Goal: Check status: Check status

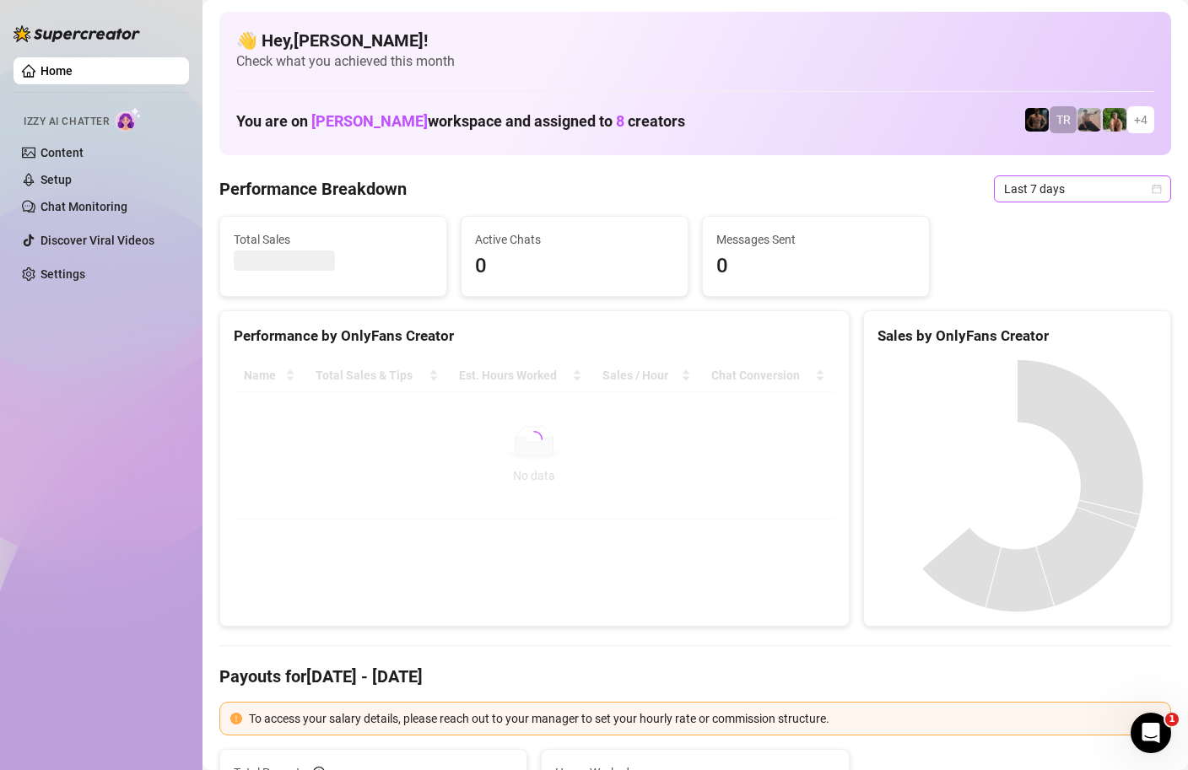
click at [1159, 189] on icon "calendar" at bounding box center [1156, 189] width 10 height 10
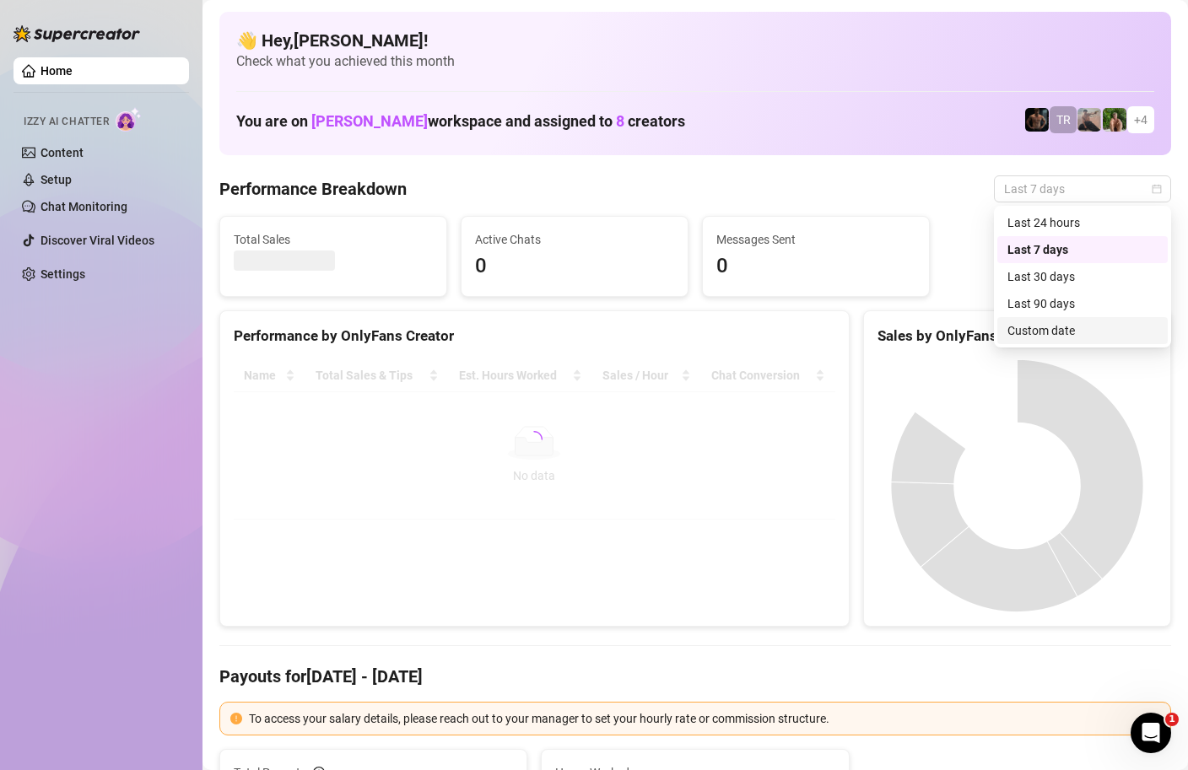
click at [1021, 332] on div "Custom date" at bounding box center [1082, 330] width 150 height 19
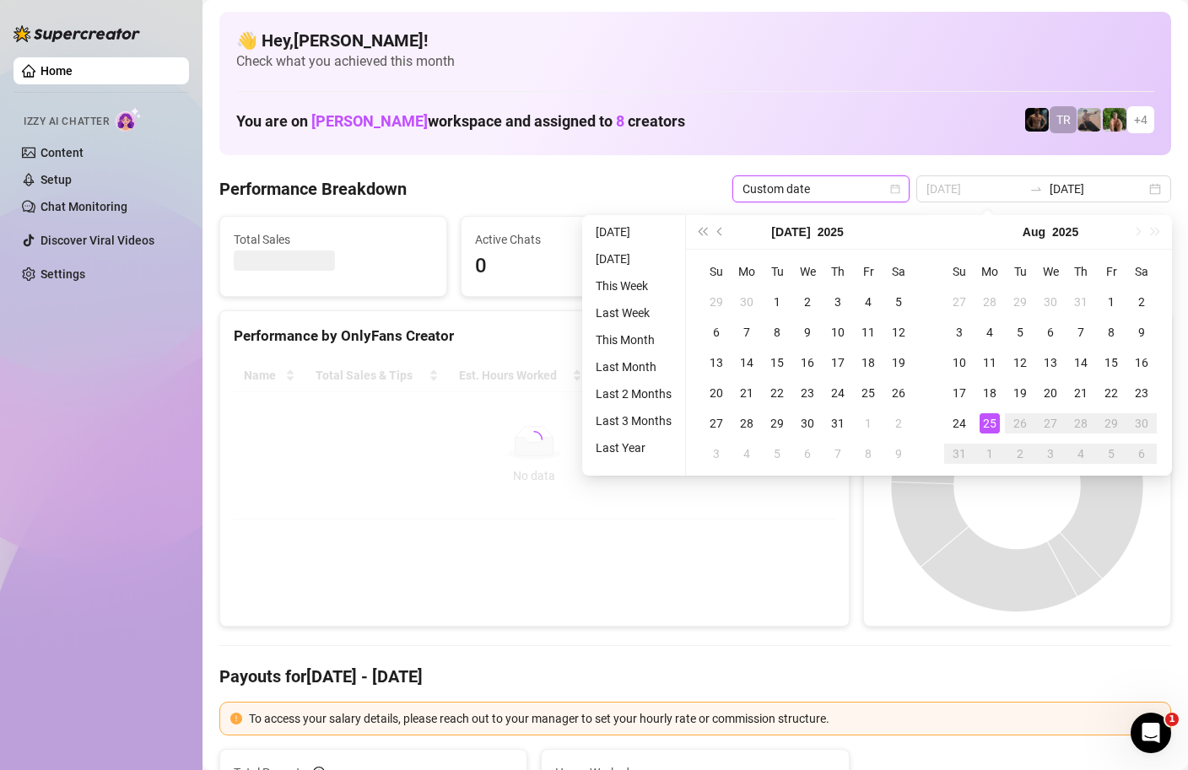
click at [993, 420] on div "25" at bounding box center [989, 423] width 20 height 20
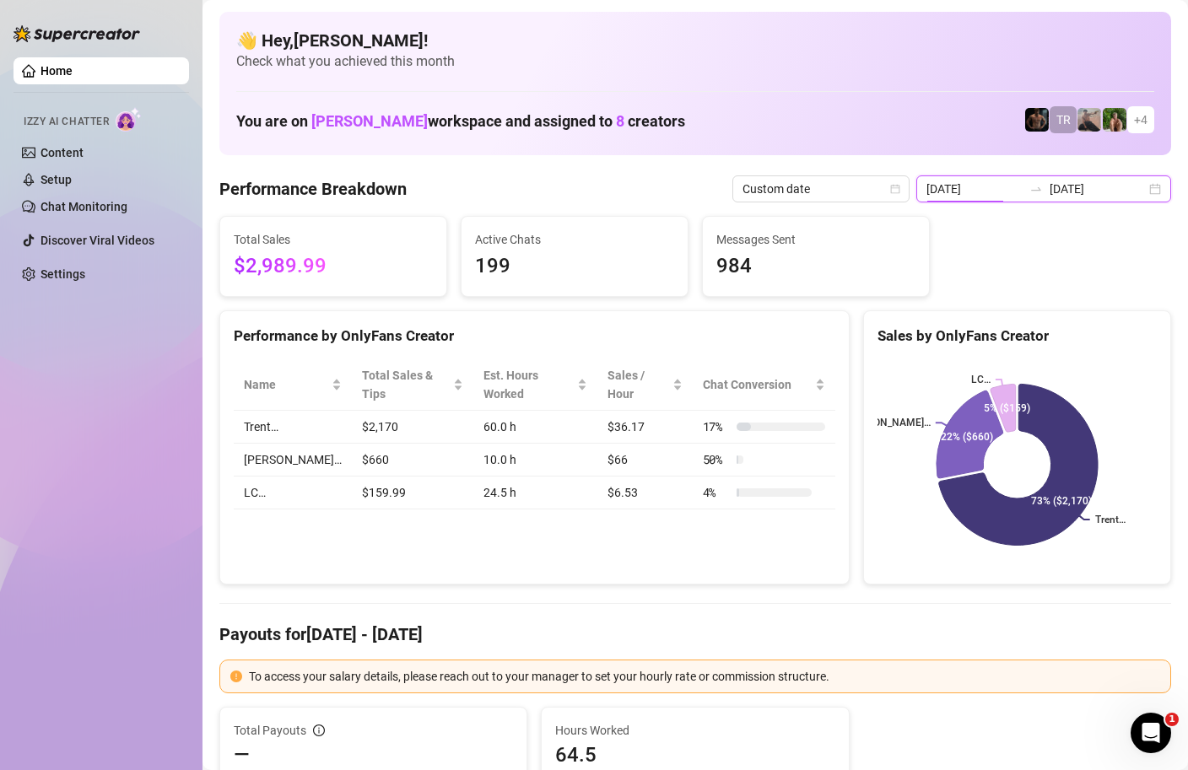
click at [994, 192] on input "[DATE]" at bounding box center [974, 189] width 96 height 19
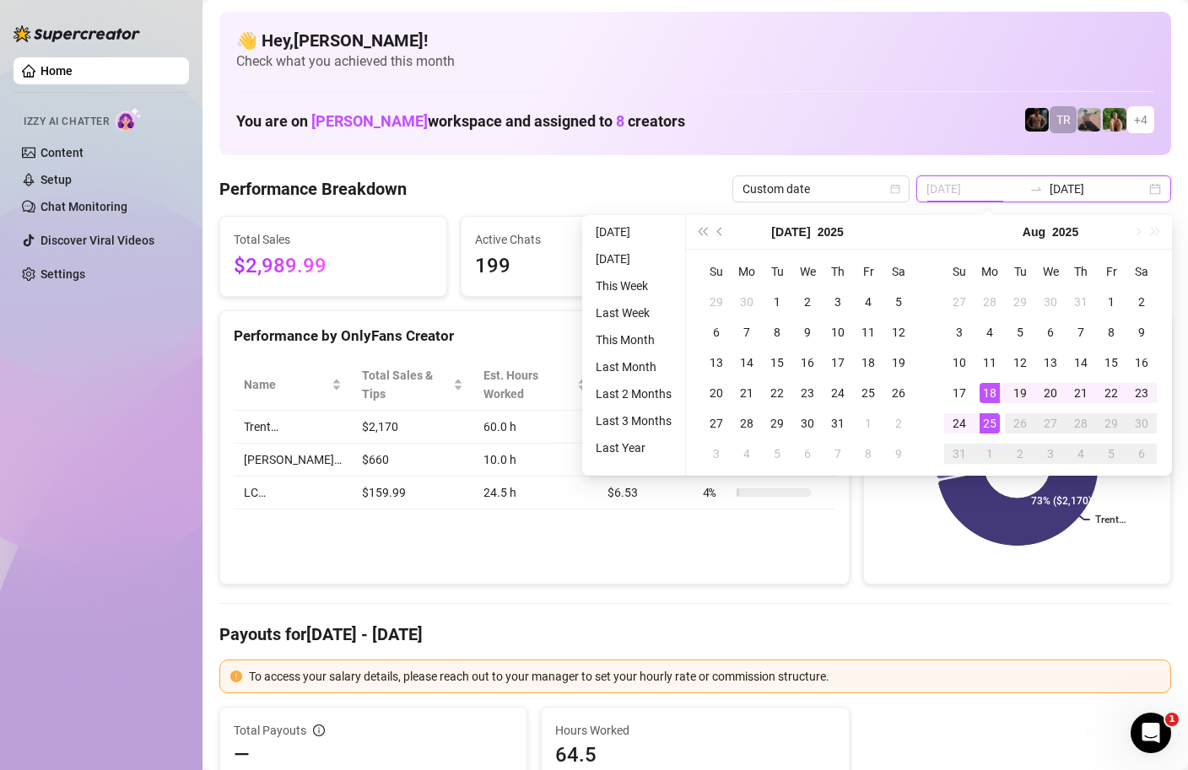
type input "[DATE]"
click at [989, 422] on div "25" at bounding box center [989, 423] width 20 height 20
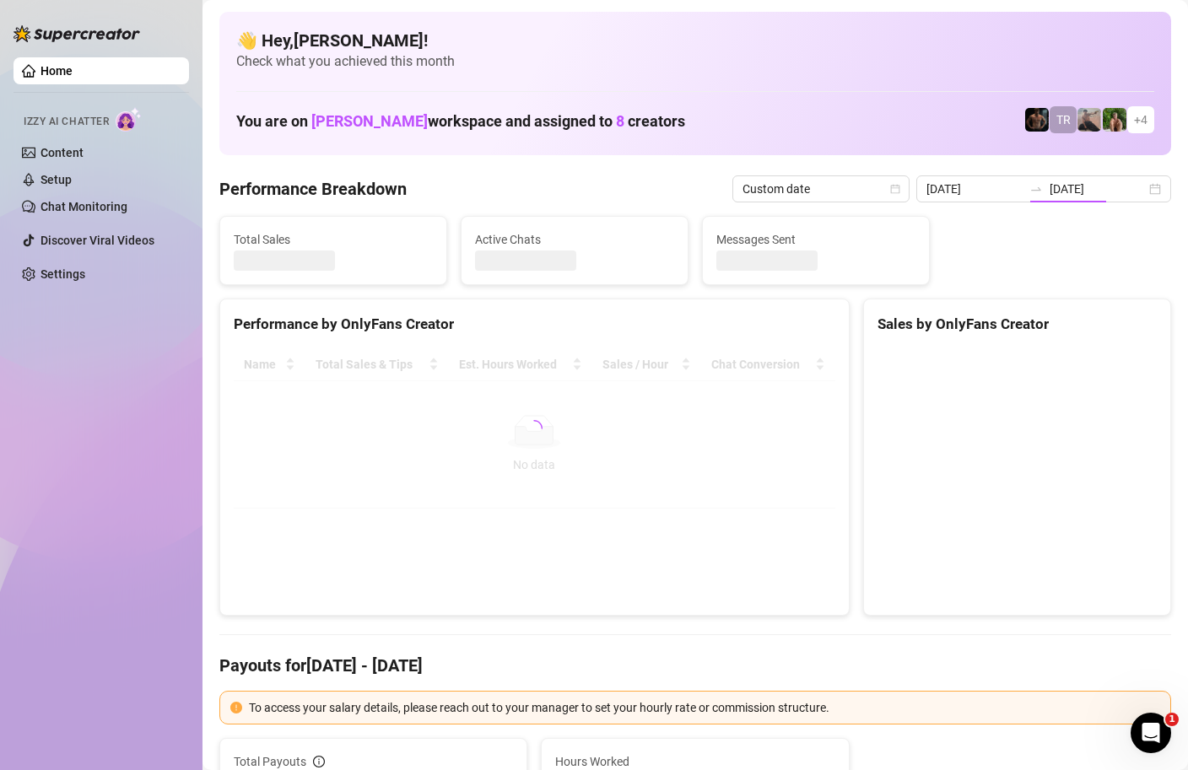
type input "[DATE]"
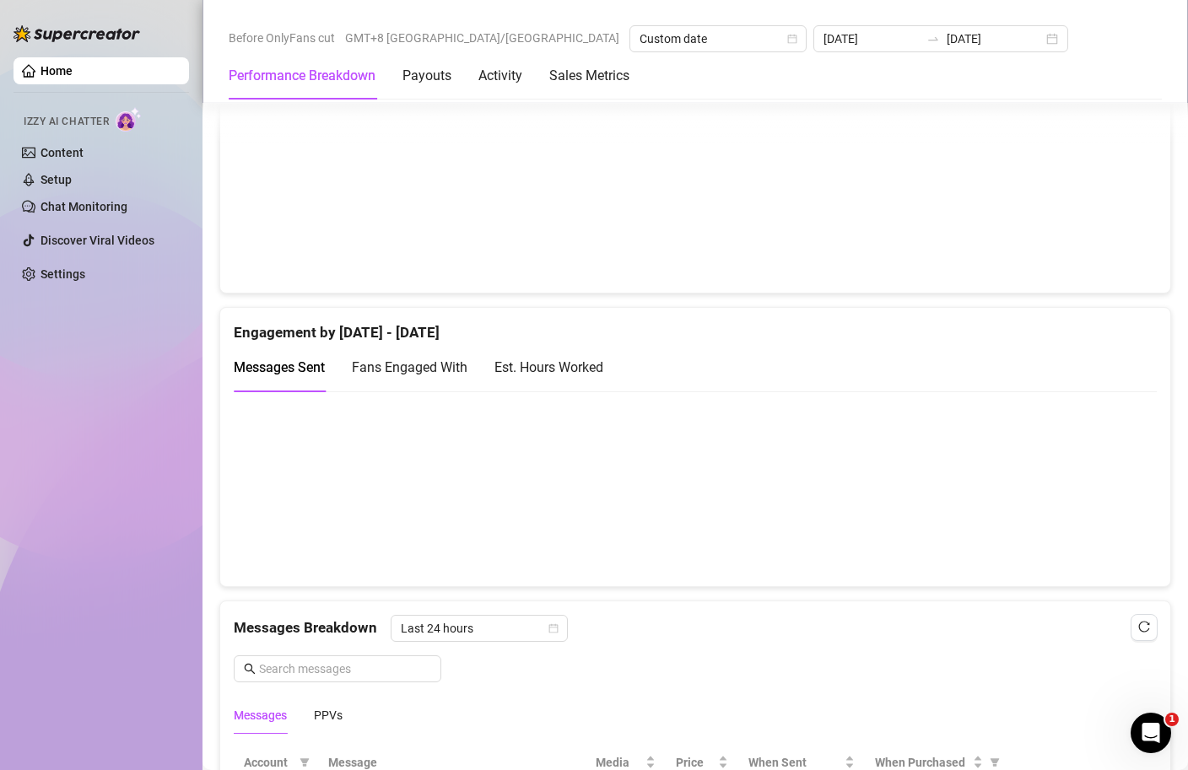
scroll to position [636, 0]
